Goal: Task Accomplishment & Management: Use online tool/utility

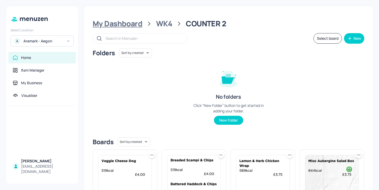
click at [122, 25] on div "My Dashboard" at bounding box center [118, 23] width 50 height 9
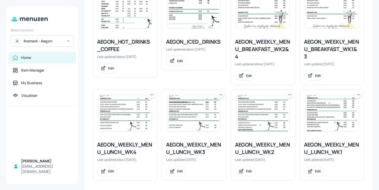
scroll to position [133, 0]
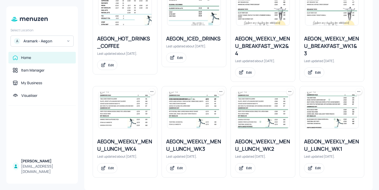
click at [210, 140] on div "AEGON_WEEKLY_MENU_LUNCH_WK3" at bounding box center [194, 145] width 56 height 15
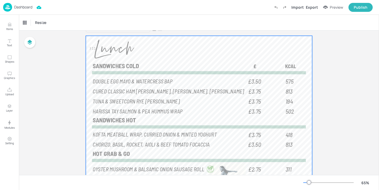
scroll to position [11, 0]
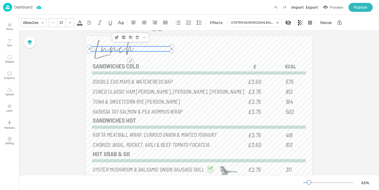
click at [94, 48] on span "311" at bounding box center [92, 49] width 7 height 4
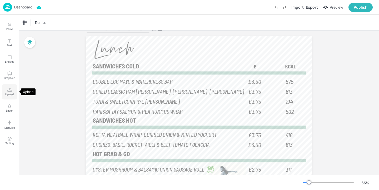
click at [11, 88] on icon "Upload" at bounding box center [9, 89] width 5 height 5
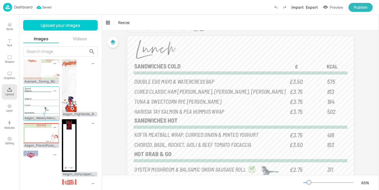
click at [55, 111] on img at bounding box center [41, 101] width 36 height 29
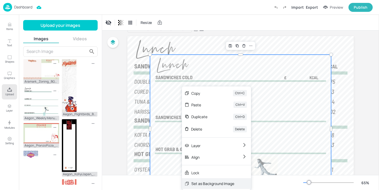
click at [206, 188] on div "Set as Background Image" at bounding box center [216, 183] width 69 height 11
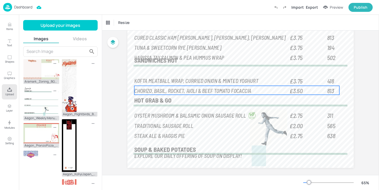
scroll to position [71, 0]
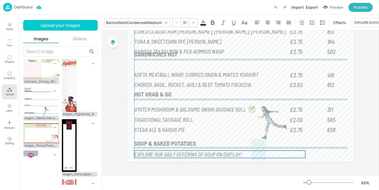
drag, startPoint x: 206, startPoint y: 150, endPoint x: 206, endPoint y: 155, distance: 4.7
click at [206, 155] on span "EXPLORE OUR DAILY OFFERING OF SOUP ON DISPLAY!" at bounding box center [188, 154] width 108 height 7
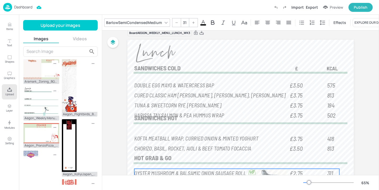
scroll to position [0, 0]
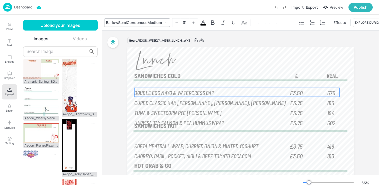
click at [202, 92] on span "DOUBLE EGG MAYO & WATERCRESS BAP" at bounding box center [174, 92] width 80 height 7
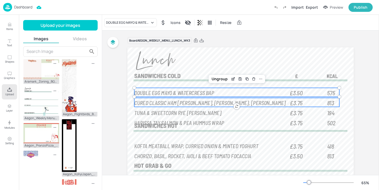
click at [205, 101] on span "CURED CLASSIC HAM [PERSON_NAME], [PERSON_NAME], [PERSON_NAME]" at bounding box center [209, 102] width 151 height 7
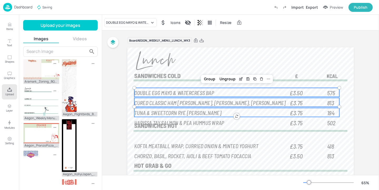
click at [202, 112] on span "TUNA & SWEETCORN RYE [PERSON_NAME]" at bounding box center [177, 112] width 87 height 7
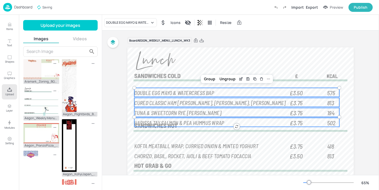
click at [203, 122] on span "HARISSA TAY SALMON & PEA HUMMUS WRAP" at bounding box center [179, 122] width 90 height 7
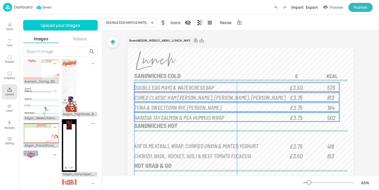
drag, startPoint x: 203, startPoint y: 122, endPoint x: 202, endPoint y: 117, distance: 5.3
click at [202, 117] on span "HARISSA TAY SALMON & PEA HUMMUS WRAP" at bounding box center [179, 117] width 90 height 7
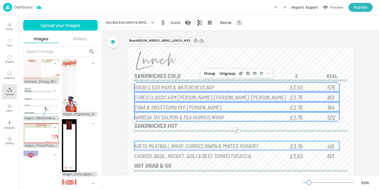
click at [202, 144] on span "KOFTA MEATBALL WRAP, CURRIED ONION & MINTED YOGHURT" at bounding box center [196, 145] width 124 height 7
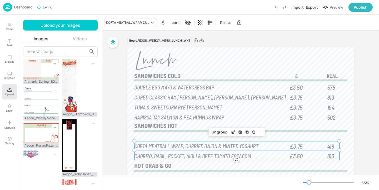
click at [201, 153] on span "CHORIZO, BASIL, ROCKET, AIOLI & BEEF TOMATO FOCACCIA" at bounding box center [192, 156] width 117 height 7
drag, startPoint x: 201, startPoint y: 153, endPoint x: 200, endPoint y: 144, distance: 8.4
click at [200, 47] on div "575 DOUBLE EGG MAYO & WATERCRESS BAP £3.50 813 CURED CLASSIC HAM [PERSON_NAME],…" at bounding box center [240, 47] width 227 height 0
click at [238, 134] on div at bounding box center [237, 132] width 7 height 7
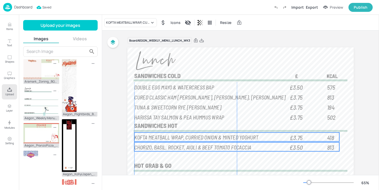
drag, startPoint x: 220, startPoint y: 147, endPoint x: 219, endPoint y: 138, distance: 8.7
click at [219, 138] on span "KOFTA MEATBALL WRAP, CURRIED ONION & MINTED YOGHURT" at bounding box center [196, 137] width 124 height 7
click at [219, 144] on span "CHORIZO, BASIL, ROCKET, AIOLI & BEEF TOMATO FOCACCIA" at bounding box center [192, 147] width 117 height 7
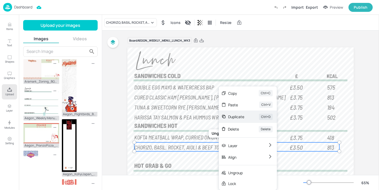
click at [232, 116] on div "Duplicate" at bounding box center [236, 117] width 16 height 6
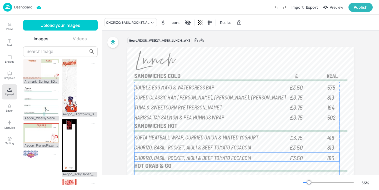
drag, startPoint x: 185, startPoint y: 148, endPoint x: 184, endPoint y: 156, distance: 8.7
click at [184, 156] on span "CHORIZO, BASIL, ROCKET, AIOLI & BEEF TOMATO FOCACCIA" at bounding box center [192, 157] width 117 height 7
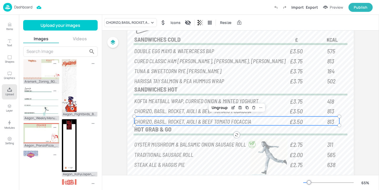
scroll to position [37, 0]
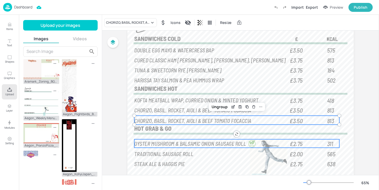
click at [180, 141] on span "OYSTER MUSHROOM & BALSAMIC ONION SAUSAGE ROLL" at bounding box center [190, 143] width 112 height 7
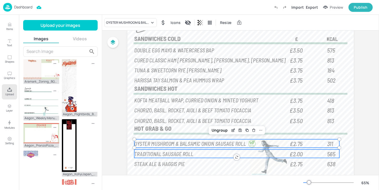
click at [181, 155] on span "TRADITIONAL SAUSAGE ROLL" at bounding box center [163, 153] width 59 height 7
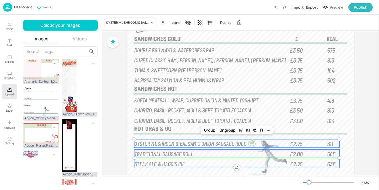
click at [181, 166] on span "STEAK ALE & HAGGIS PIE" at bounding box center [159, 163] width 51 height 7
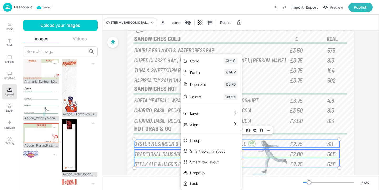
click at [175, 163] on span "STEAK ALE & HAGGIS PIE" at bounding box center [159, 163] width 51 height 7
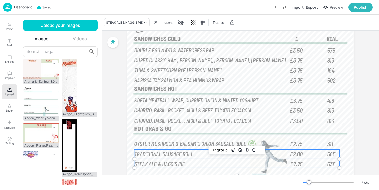
click at [173, 151] on span "TRADITIONAL SAUSAGE ROLL" at bounding box center [163, 153] width 59 height 7
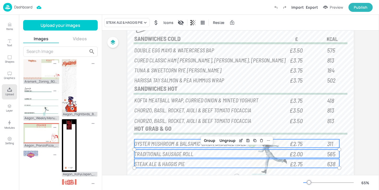
click at [166, 140] on span "OYSTER MUSHROOM & BALSAMIC ONION SAUSAGE ROLL" at bounding box center [190, 143] width 112 height 7
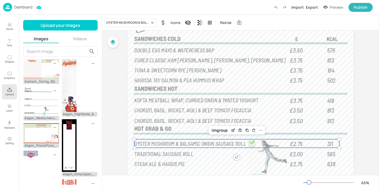
click at [166, 140] on span "OYSTER MUSHROOM & BALSAMIC ONION SAUSAGE ROLL" at bounding box center [190, 143] width 112 height 7
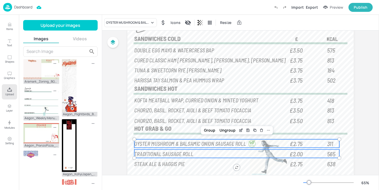
click at [166, 150] on p "TRADITIONAL SAUSAGE ROLL" at bounding box center [210, 153] width 153 height 7
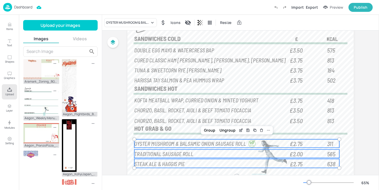
click at [166, 162] on span "STEAK ALE & HAGGIS PIE" at bounding box center [159, 163] width 51 height 7
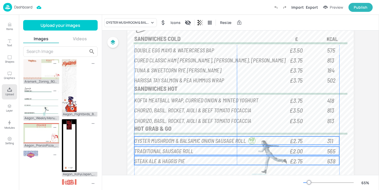
drag, startPoint x: 166, startPoint y: 162, endPoint x: 166, endPoint y: 159, distance: 2.9
click at [166, 159] on span "STEAK ALE & HAGGIS PIE" at bounding box center [159, 161] width 51 height 7
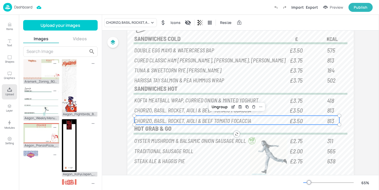
click at [157, 120] on span "CHORIZO, BASIL, ROCKET, AIOLI & BEEF TOMATO FOCACCIA" at bounding box center [192, 120] width 117 height 7
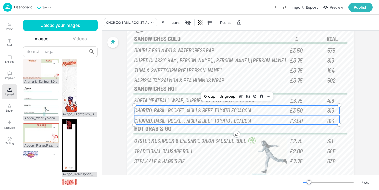
click at [150, 109] on span "CHORIZO, BASIL, ROCKET, AIOLI & BEEF TOMATO FOCACCIA" at bounding box center [192, 110] width 117 height 7
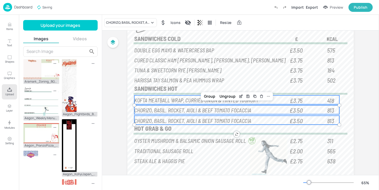
click at [149, 99] on span "KOFTA MEATBALL WRAP, CURRIED ONION & MINTED YOGHURT" at bounding box center [196, 100] width 124 height 7
click at [148, 98] on span "KOFTA MEATBALL WRAP, CURRIED ONION & MINTED YOGHURT" at bounding box center [196, 99] width 124 height 7
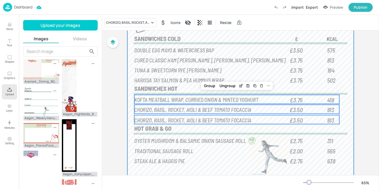
click at [131, 96] on div at bounding box center [240, 103] width 227 height 186
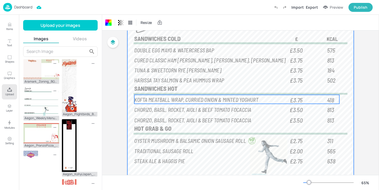
click at [209, 96] on p "KOFTA MEATBALL WRAP, CURRIED ONION & MINTED YOGHURT" at bounding box center [210, 99] width 153 height 7
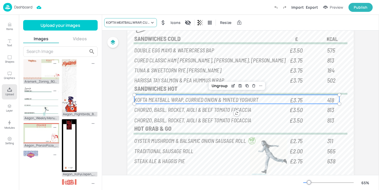
click at [145, 20] on div "KOFTA MEATBALL WRAP, CURRIED ONION & MINTED YOGHURT" at bounding box center [128, 22] width 44 height 5
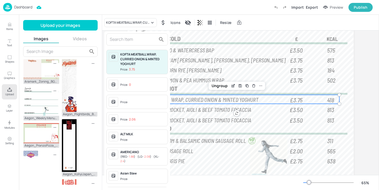
click at [148, 40] on input "text" at bounding box center [133, 39] width 46 height 8
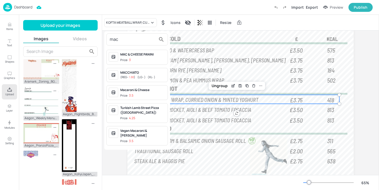
type input "mac"
click at [143, 57] on div "MAC & CHEESE PANINI Price: 3" at bounding box center [142, 57] width 45 height 10
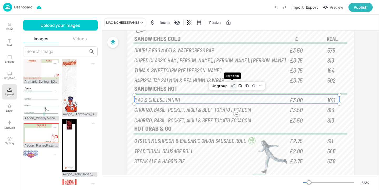
click at [230, 85] on div "Edit Item" at bounding box center [233, 85] width 7 height 7
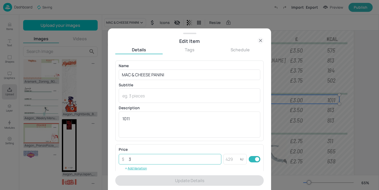
scroll to position [85, 0]
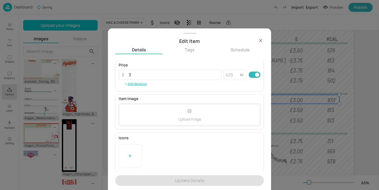
click at [136, 152] on div at bounding box center [130, 156] width 23 height 24
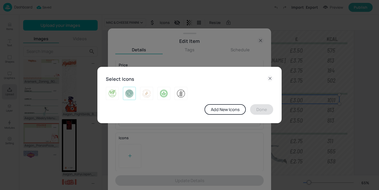
click at [131, 94] on img at bounding box center [129, 93] width 8 height 8
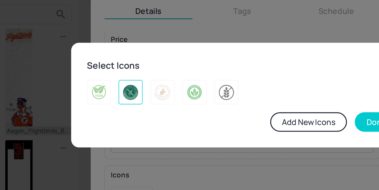
click at [128, 95] on img at bounding box center [129, 93] width 8 height 8
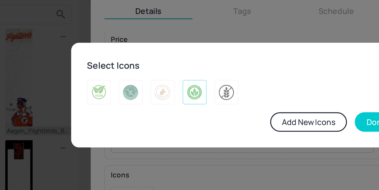
click at [161, 92] on img at bounding box center [164, 93] width 8 height 8
click at [257, 112] on button "Done" at bounding box center [261, 109] width 23 height 11
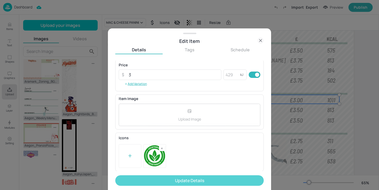
click at [235, 176] on button "Update Details" at bounding box center [189, 180] width 149 height 11
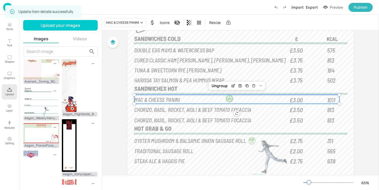
click at [217, 82] on div "Ungroup" at bounding box center [237, 86] width 57 height 8
click at [218, 83] on div "Ungroup" at bounding box center [220, 85] width 20 height 7
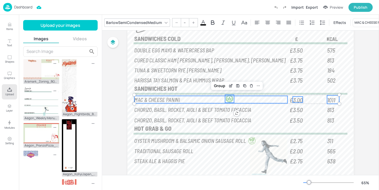
click at [228, 99] on div at bounding box center [230, 99] width 8 height 8
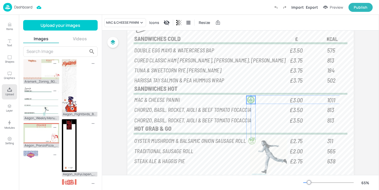
drag, startPoint x: 229, startPoint y: 99, endPoint x: 251, endPoint y: 99, distance: 22.4
click at [251, 99] on div at bounding box center [251, 100] width 8 height 8
click at [254, 102] on div at bounding box center [255, 103] width 4 height 4
click at [252, 100] on div at bounding box center [251, 99] width 7 height 7
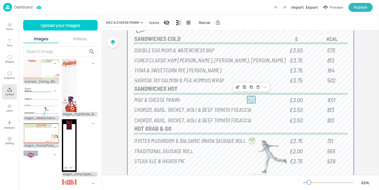
click at [230, 92] on div at bounding box center [240, 103] width 227 height 186
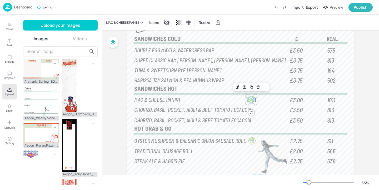
click at [249, 98] on div at bounding box center [251, 99] width 7 height 7
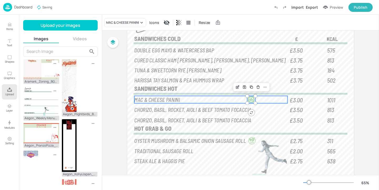
click at [241, 98] on p "MAC & CHEESE PANINI" at bounding box center [210, 99] width 153 height 7
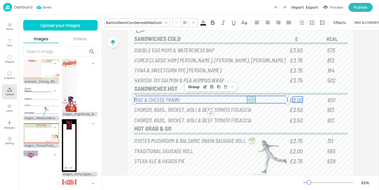
type input "--"
click at [300, 99] on span "£3.00" at bounding box center [296, 100] width 13 height 6
click at [335, 99] on p "1011" at bounding box center [333, 99] width 12 height 8
click at [223, 86] on div "Group" at bounding box center [220, 86] width 16 height 7
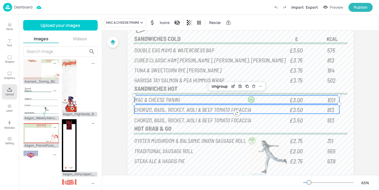
click at [214, 112] on span "CHORIZO, BASIL, ROCKET, AIOLI & BEEF TOMATO FOCACCIA" at bounding box center [192, 109] width 117 height 7
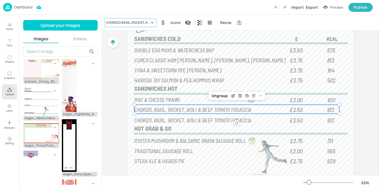
click at [142, 26] on div "CHORIZO, BASIL, ROCKET, AIOLI & BEEF TOMATO FOCACCIA" at bounding box center [130, 22] width 53 height 9
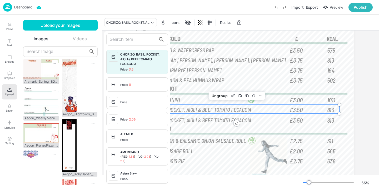
click at [141, 39] on input "text" at bounding box center [133, 39] width 46 height 8
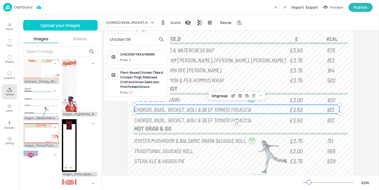
type input "chicken tik"
click at [159, 53] on div "CHICKEN TIKKA PANINI" at bounding box center [142, 54] width 45 height 5
